Goal: Information Seeking & Learning: Learn about a topic

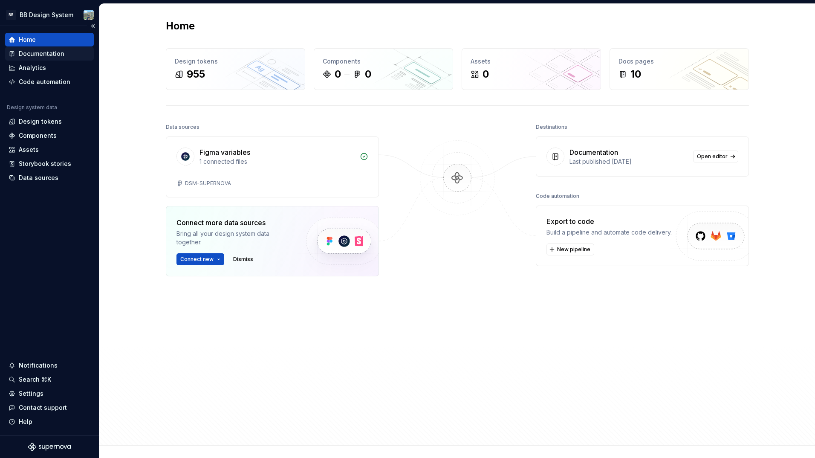
click at [43, 56] on div "Documentation" at bounding box center [42, 53] width 46 height 9
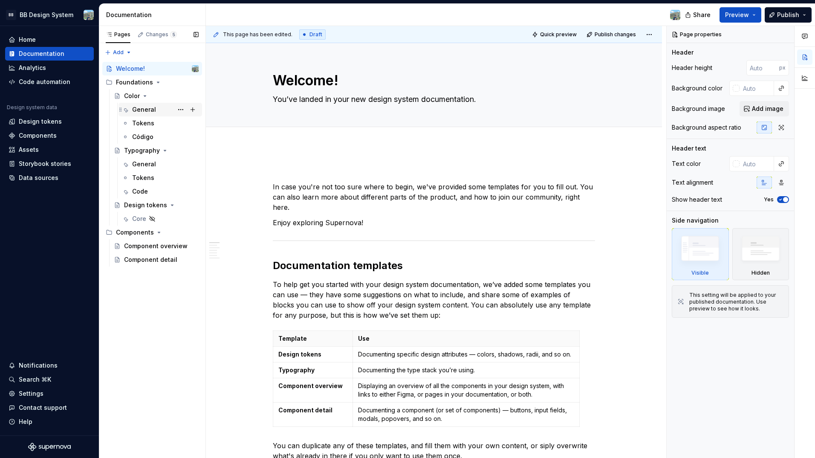
click at [153, 105] on div "General" at bounding box center [144, 109] width 24 height 9
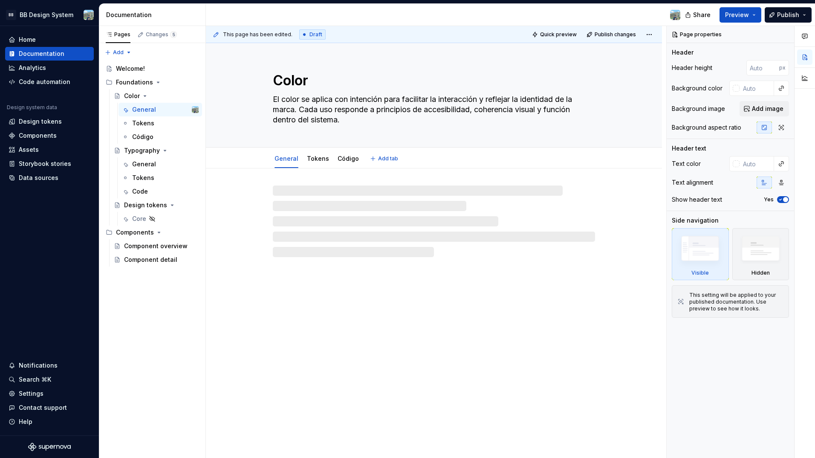
click at [337, 119] on textarea "El color se aplica con intención para facilitar la interacción y reflejar la id…" at bounding box center [432, 110] width 322 height 34
click at [345, 118] on textarea "El color se aplica con intención para facilitar la interacción y reflejar la id…" at bounding box center [432, 110] width 322 height 34
click at [343, 121] on textarea "El color se aplica con intención para facilitar la interacción y reflejar la id…" at bounding box center [432, 110] width 322 height 34
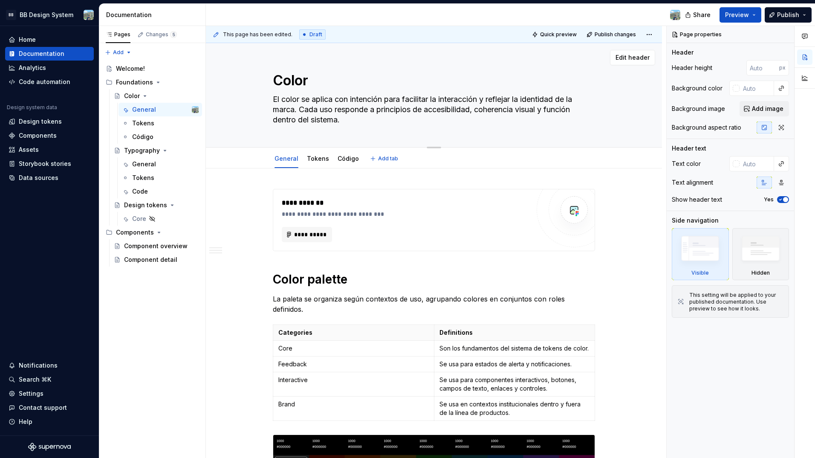
click at [343, 121] on textarea "El color se aplica con intención para facilitar la interacción y reflejar la id…" at bounding box center [432, 110] width 322 height 34
click at [344, 121] on textarea "El color se aplica con intención para facilitar la interacción y reflejar la id…" at bounding box center [432, 110] width 322 height 34
type textarea "*"
type textarea "El color se aplica con intención para facilitar la interacción y reflejar la id…"
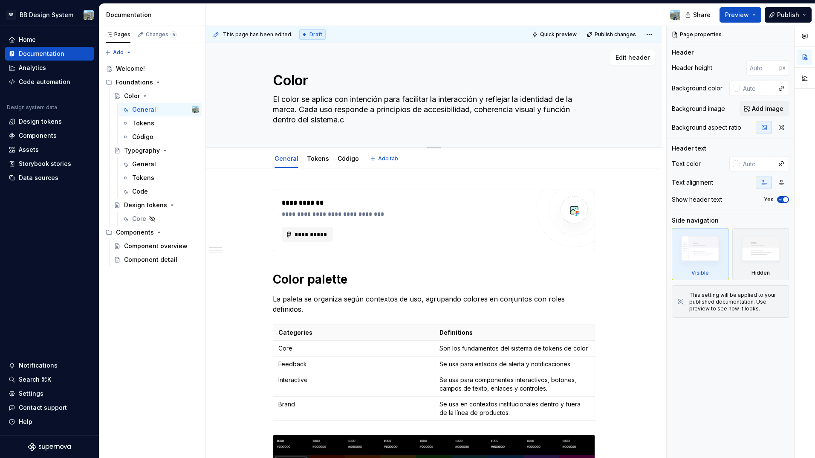
type textarea "*"
type textarea "El color se aplica con intención para facilitar la interacción y reflejar la id…"
type textarea "*"
type textarea "El color se aplica con intención para facilitar la interacción y reflejar la id…"
type textarea "*"
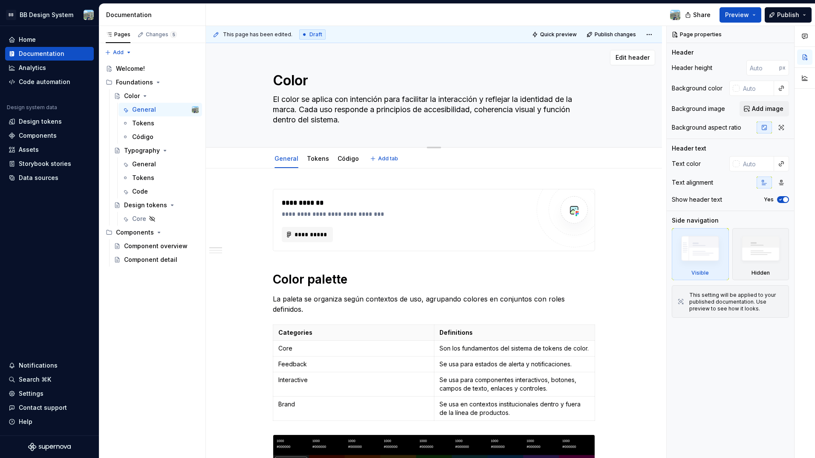
type textarea "El color se aplica con intención para facilitar la interacción y reflejar la id…"
type textarea "*"
type textarea "El color se aplica con intención para facilitar la interacción y reflejar la id…"
type textarea "*"
type textarea "El color se aplica con intención para facilitar la interacción y reflejar la id…"
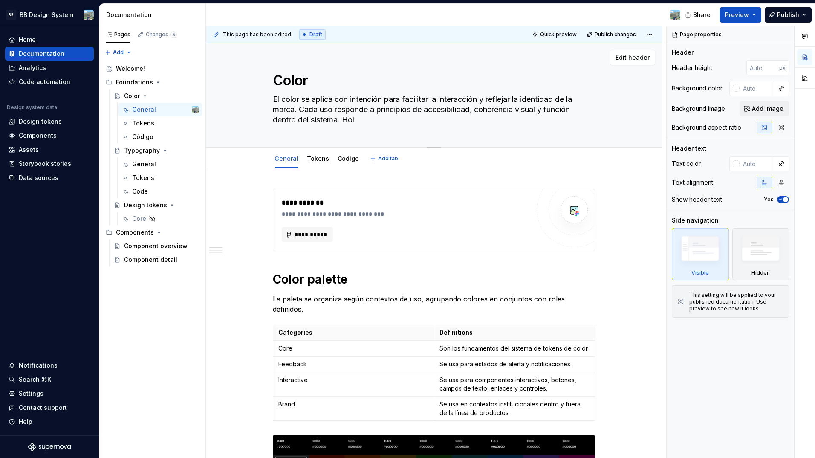
type textarea "*"
type textarea "El color se aplica con intención para facilitar la interacción y reflejar la id…"
type textarea "*"
type textarea "El color se aplica con intención para facilitar la interacción y reflejar la id…"
type textarea "*"
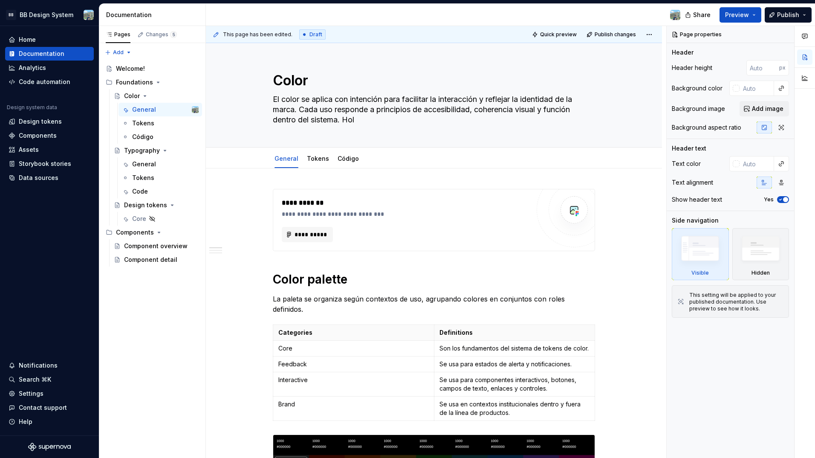
type textarea "El color se aplica con intención para facilitar la interacción y reflejar la id…"
type textarea "*"
type textarea "El color se aplica con intención para facilitar la interacción y reflejar la id…"
type textarea "*"
type textarea "El color se aplica con intención para facilitar la interacción y reflejar la id…"
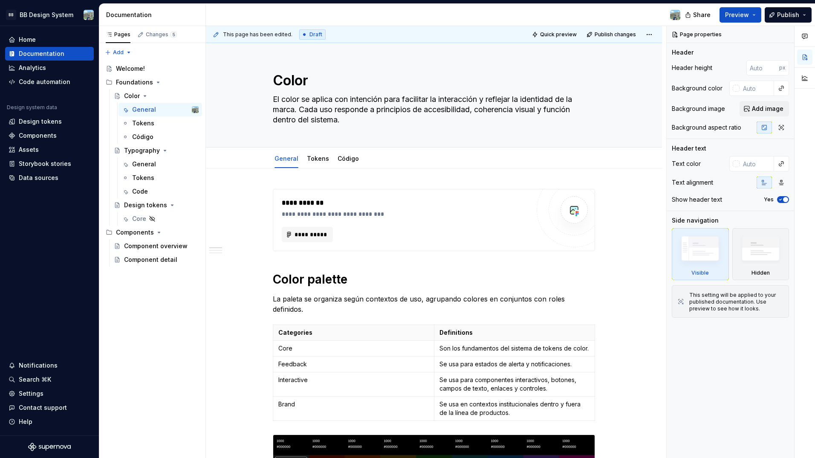
type textarea "*"
type textarea "El color se aplica con intención para facilitar la interacción y reflejar la id…"
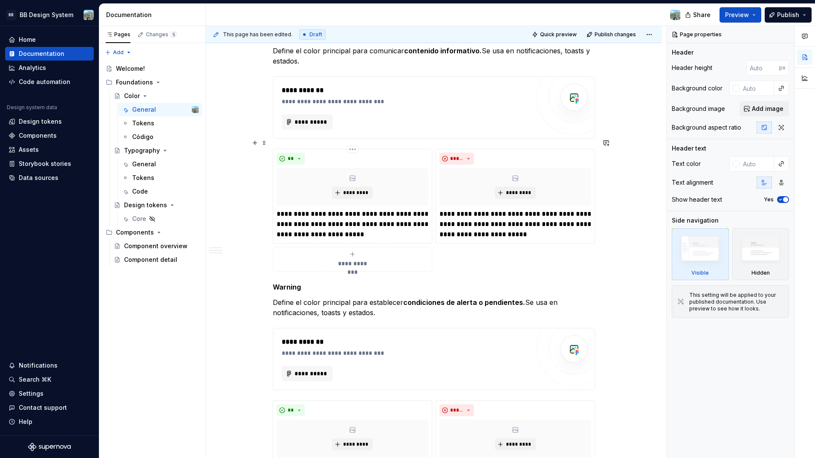
scroll to position [1484, 0]
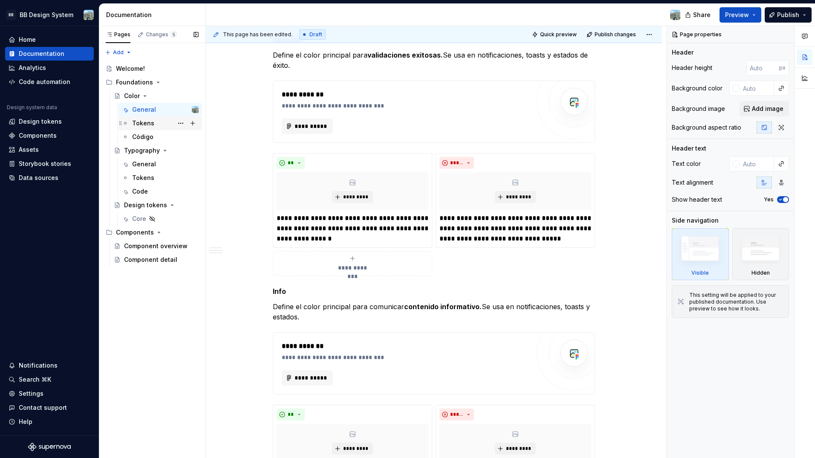
click at [156, 124] on div "Tokens" at bounding box center [165, 123] width 67 height 12
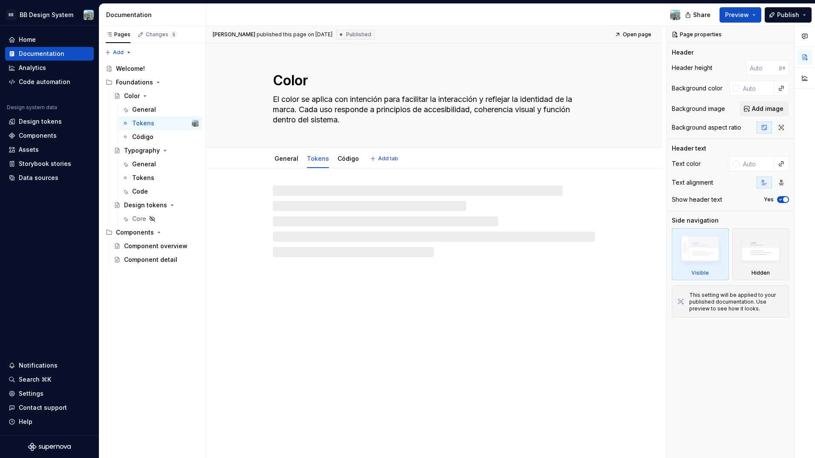
click at [371, 124] on textarea "El color se aplica con intención para facilitar la interacción y reflejar la id…" at bounding box center [432, 110] width 322 height 34
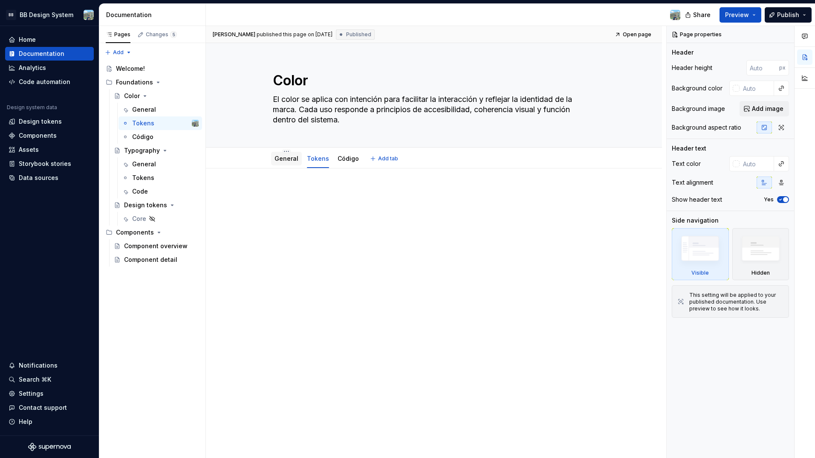
click at [283, 165] on div "General" at bounding box center [286, 159] width 31 height 14
click at [291, 158] on link "General" at bounding box center [287, 158] width 24 height 7
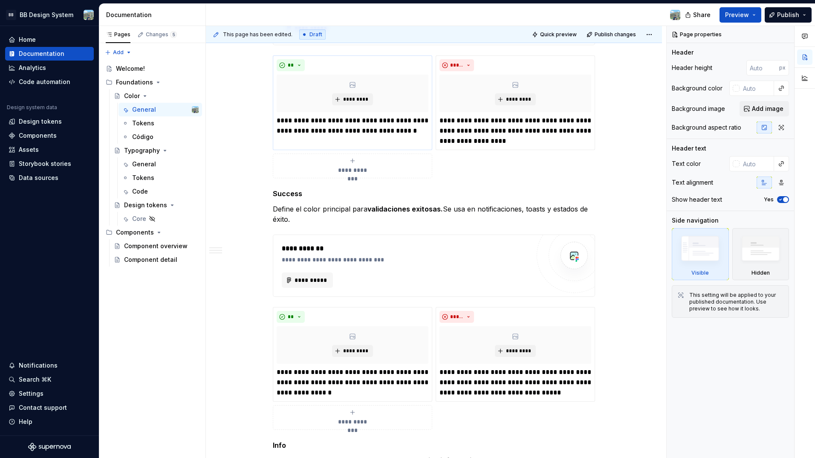
scroll to position [1330, 0]
type textarea "*"
type textarea "El color se aplica con intención para facilitar la interacción y reflejar la id…"
type textarea "*"
type textarea "El color se aplica con intención para facilitar la interacción y reflejar la id…"
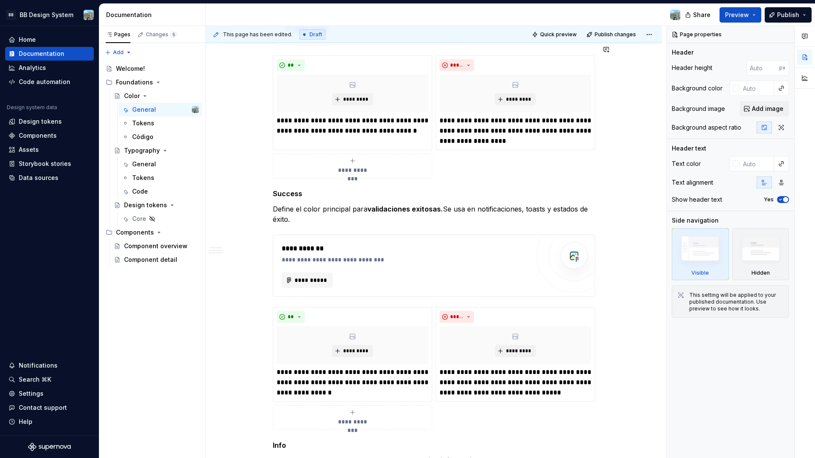
type textarea "*"
type textarea "El color se aplica con intención para facilitar la interacción y reflejar la id…"
type textarea "*"
type textarea "El color se aplica con intención para facilitar la interacción y reflejar la id…"
type textarea "*"
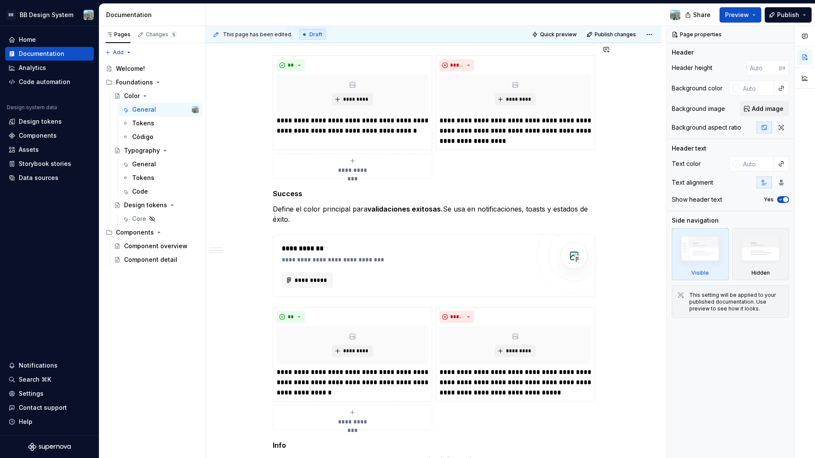
type textarea "El color se aplica con intención para facilitar la interacción y reflejar la id…"
type textarea "*"
type textarea "El color se aplica con intención para facilitar la interacción y reflejar la id…"
type textarea "*"
type textarea "El color se aplica con intención para facilitar la interacción y reflejar la id…"
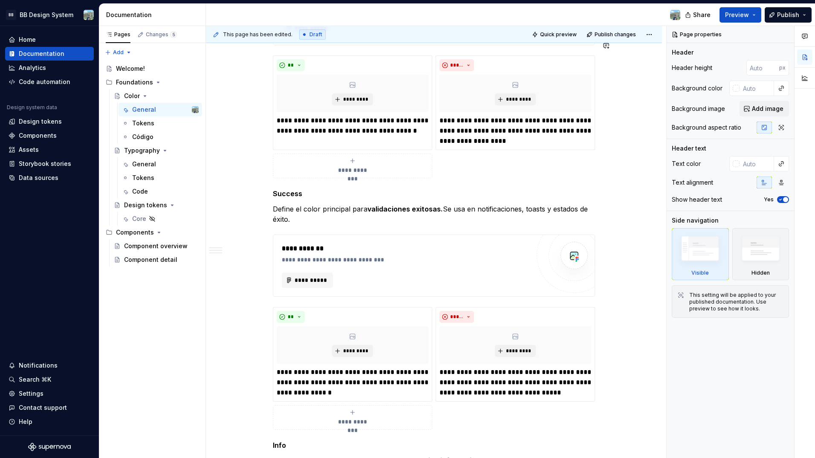
type textarea "*"
type textarea "El color se aplica con intención para facilitar la interacción y reflejar la id…"
type textarea "*"
type textarea "El color se aplica con intención para facilitar la interacción y reflejar la id…"
type textarea "*"
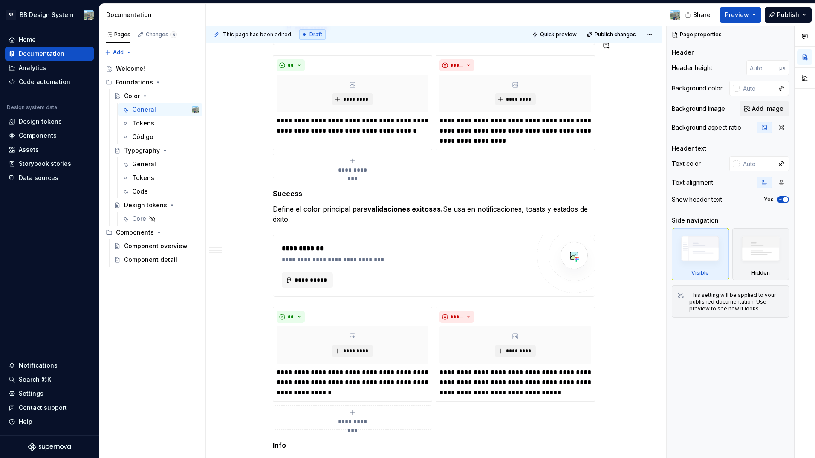
type textarea "El color se aplica con intención para facilitar la interacción y reflejar la id…"
type textarea "*"
type textarea "El color se aplica con intención para facilitar la interacción y reflejar la id…"
type textarea "*"
type textarea "El color se aplica con intención para facilitar la interacción y reflejar la id…"
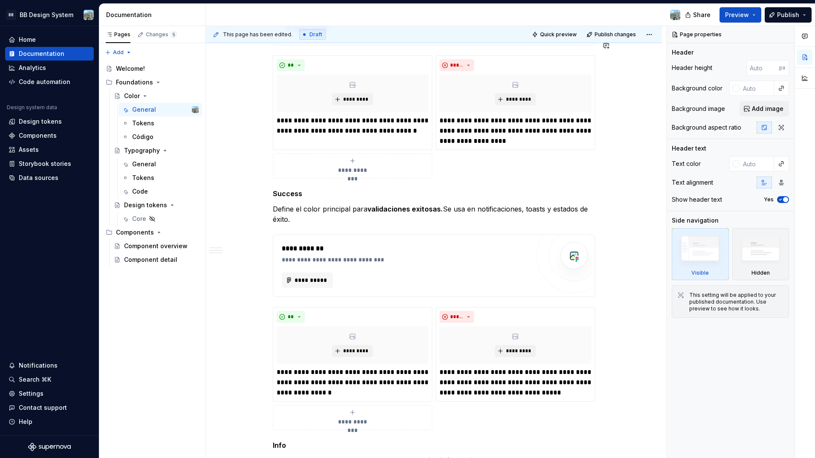
type textarea "*"
type textarea "El color se aplica con intención para facilitar la interacción y reflejar la id…"
type textarea "*"
type textarea "El color se aplica con intención para facilitar la interacción y reflejar la id…"
type textarea "*"
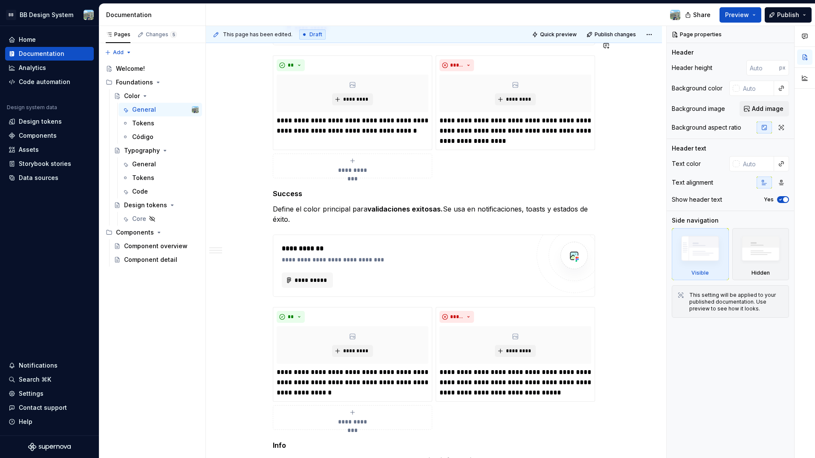
type textarea "El color se aplica con intención para facilitar la interacción y reflejar la id…"
type textarea "*"
type textarea "El color se aplica con intención para facilitar la interacción y reflejar la id…"
type textarea "*"
type textarea "El color se aplica con intención para facilitar la interacción y reflejar la id…"
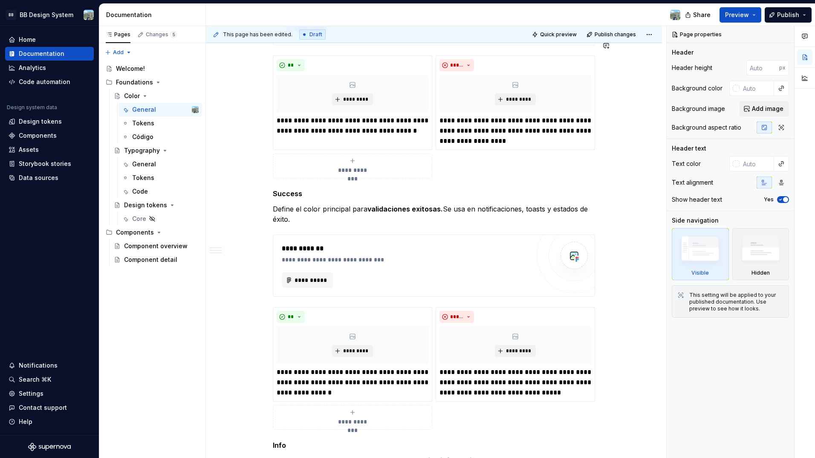
type textarea "*"
type textarea "El color se aplica con intención para facilitar la interacción y reflejar la id…"
type textarea "*"
type textarea "El color se aplica con intención para facilitar la interacción y reflejar la id…"
type textarea "*"
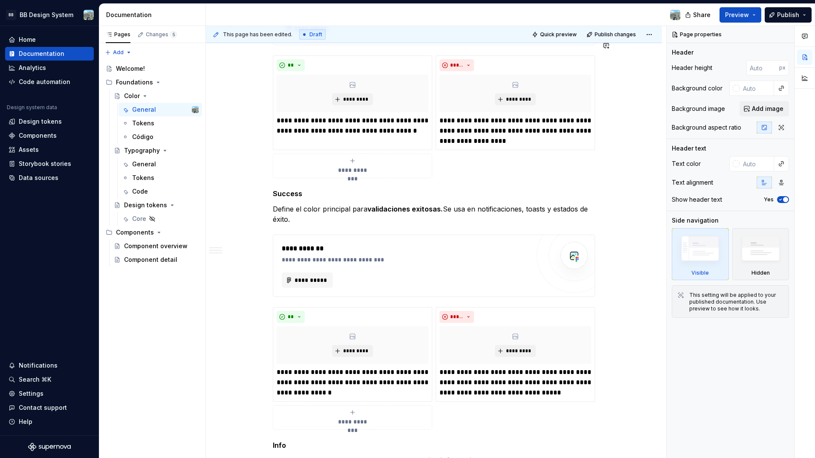
type textarea "El color se aplica con intención para facilitar la interacción y reflejar la id…"
type textarea "*"
type textarea "El color se aplica con intención para facilitar la interacción y reflejar la id…"
type textarea "*"
type textarea "El color se aplica con intención para facilitar la interacción y reflejar la id…"
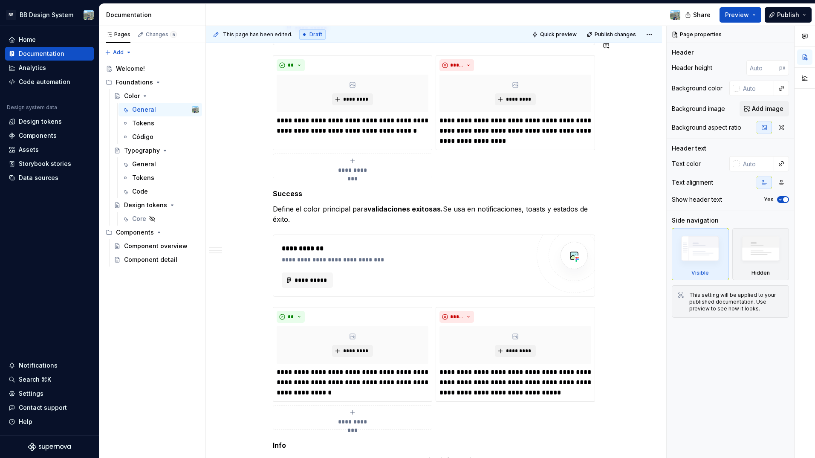
type textarea "*"
type textarea "El color se aplica con intención para facilitar la interacción y reflejar la id…"
type textarea "*"
type textarea "El color se aplica con intención para facilitar la interacción y reflejar la id…"
type textarea "*"
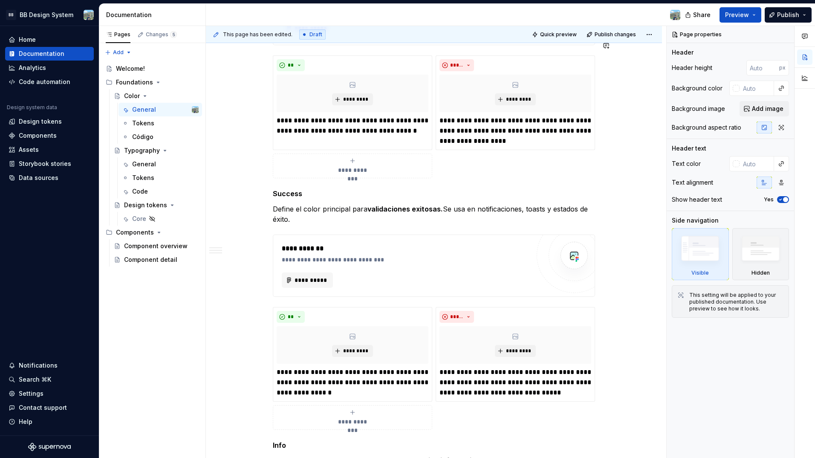
type textarea "El color se aplica con intención para facilitar la interacción y reflejar la id…"
type textarea "*"
type textarea "El color se aplica con intención para facilitar la interacción y reflejar la id…"
type textarea "*"
